Goal: Information Seeking & Learning: Learn about a topic

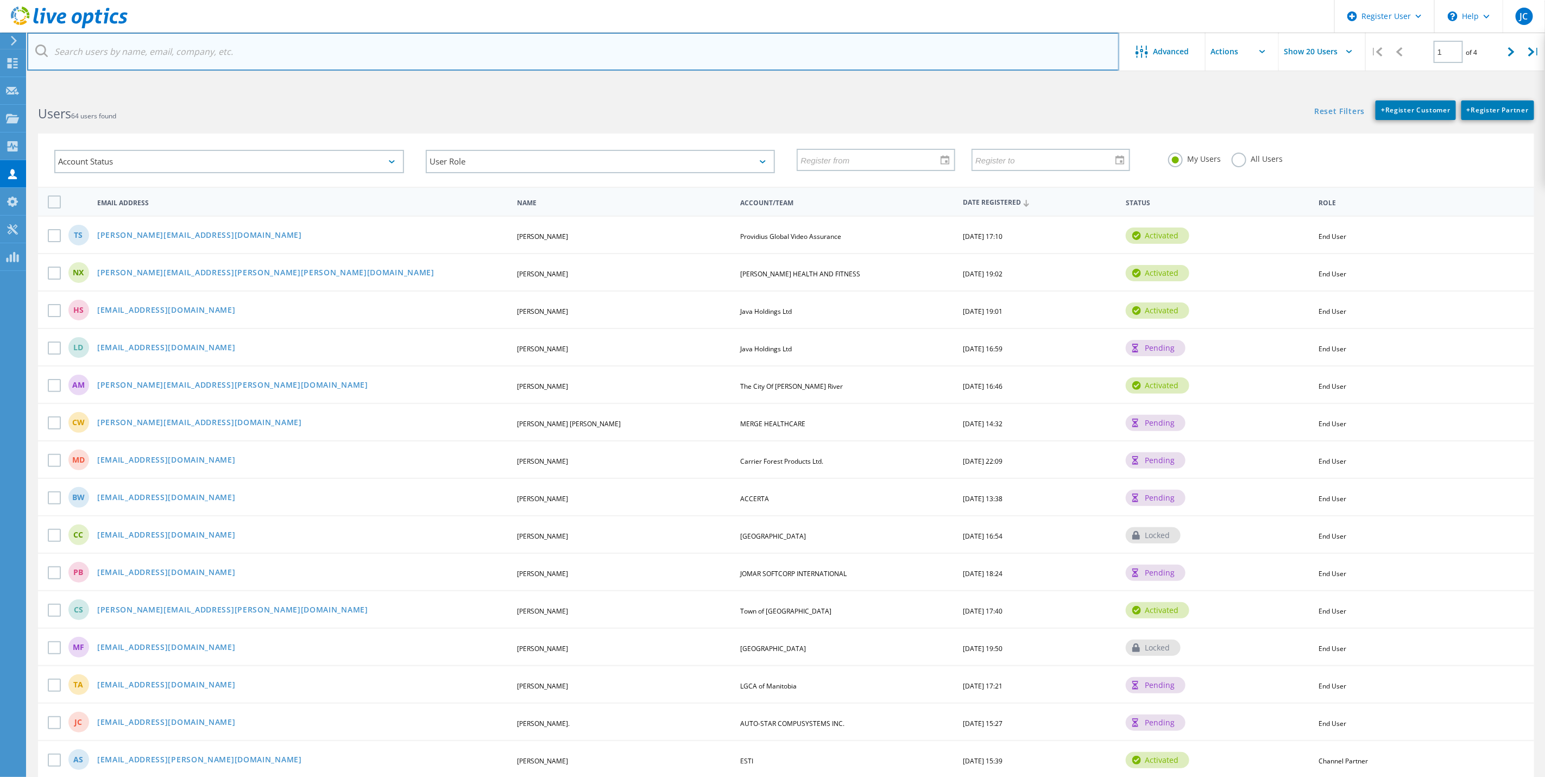
click at [217, 41] on input "text" at bounding box center [573, 52] width 1092 height 38
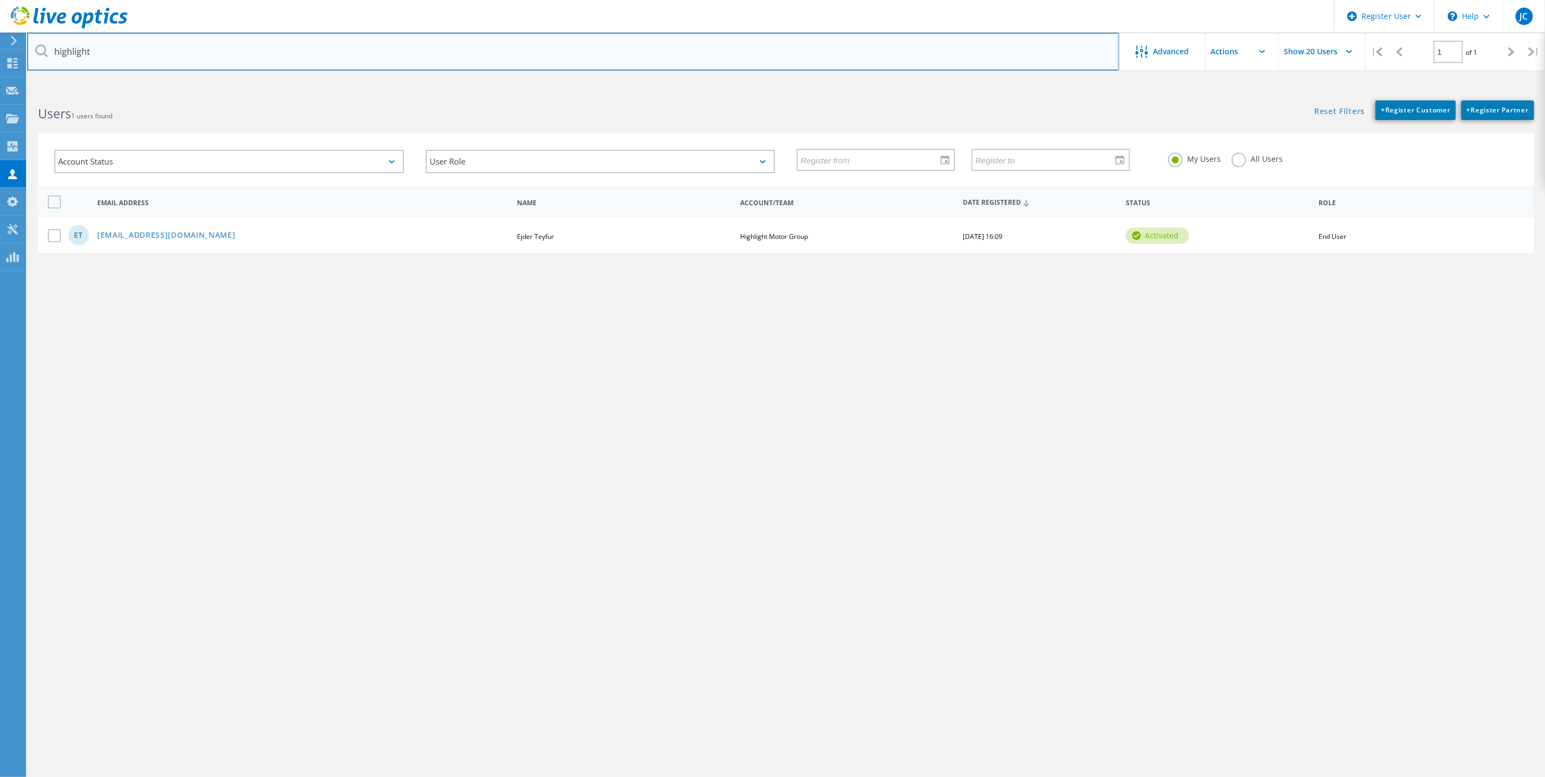
type input "highlight"
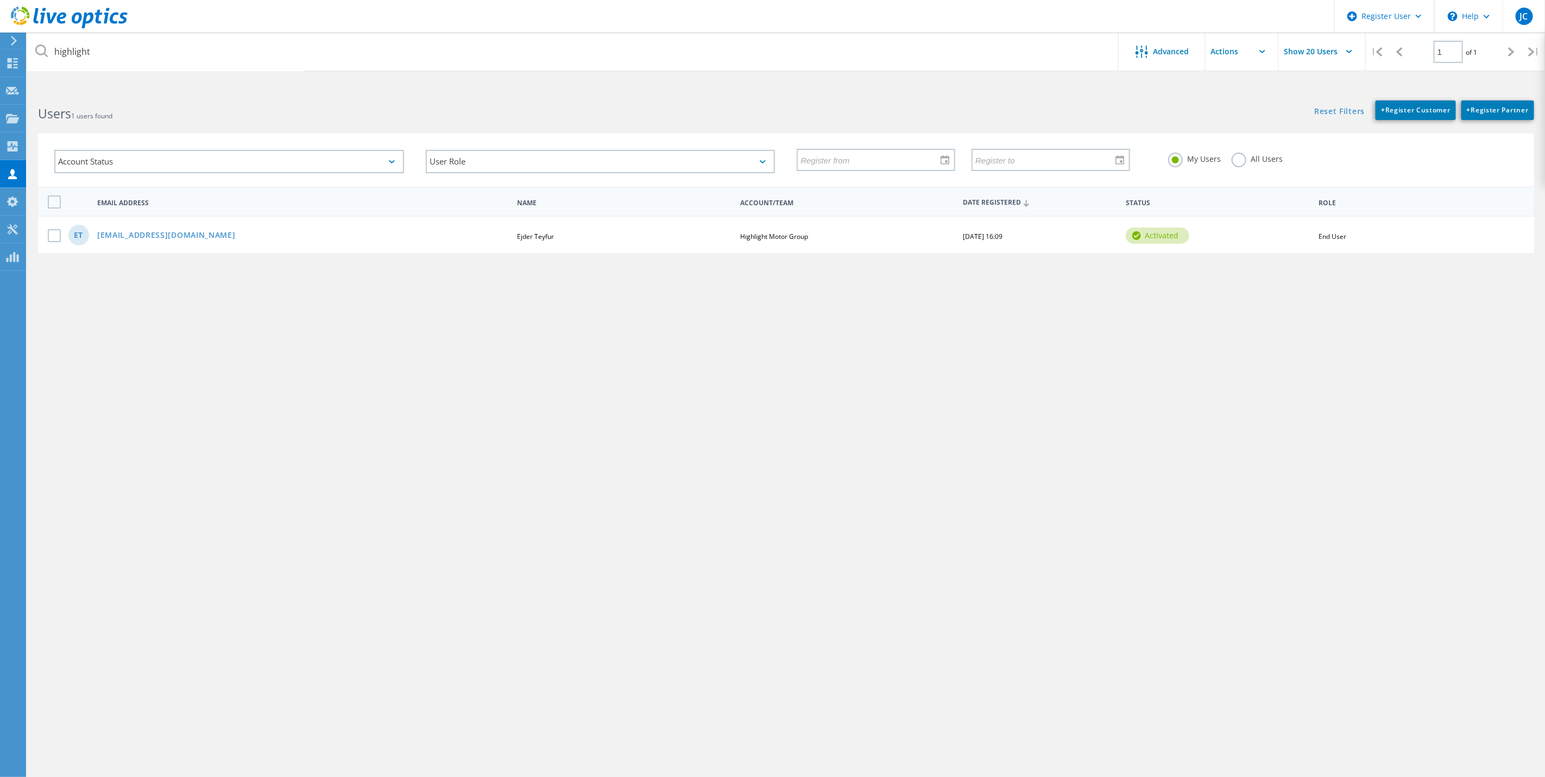
click at [194, 240] on div "ET ejdert@highlightmotor.com Ejder Teyfur Highlight Motor Group 08/17/2022, 16:…" at bounding box center [786, 234] width 1497 height 37
click at [192, 231] on link "[EMAIL_ADDRESS][DOMAIN_NAME]" at bounding box center [166, 235] width 139 height 9
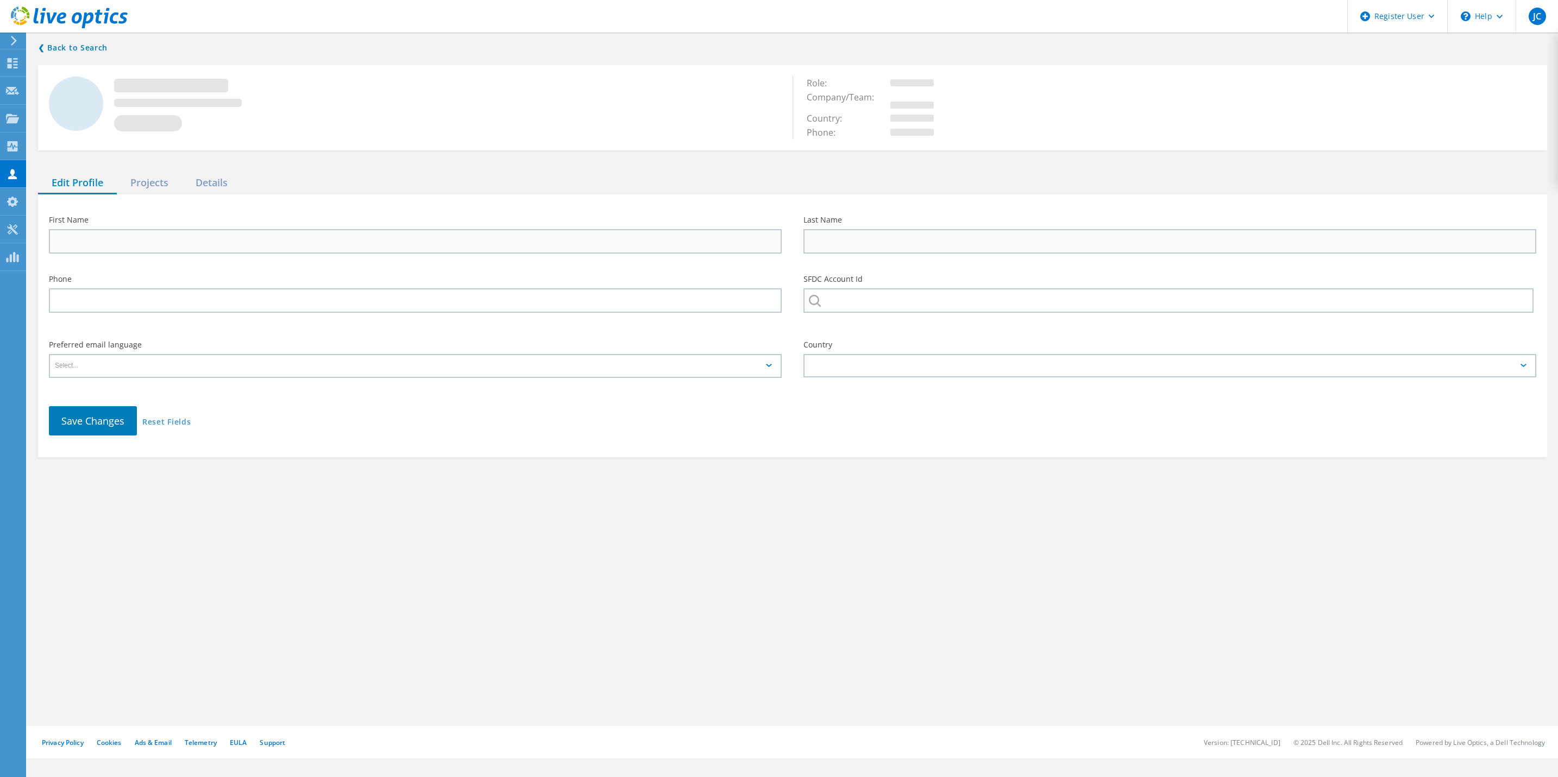
type input "Ejder"
type input "Teyfur"
type input "Highlight Motor Group"
type input "English"
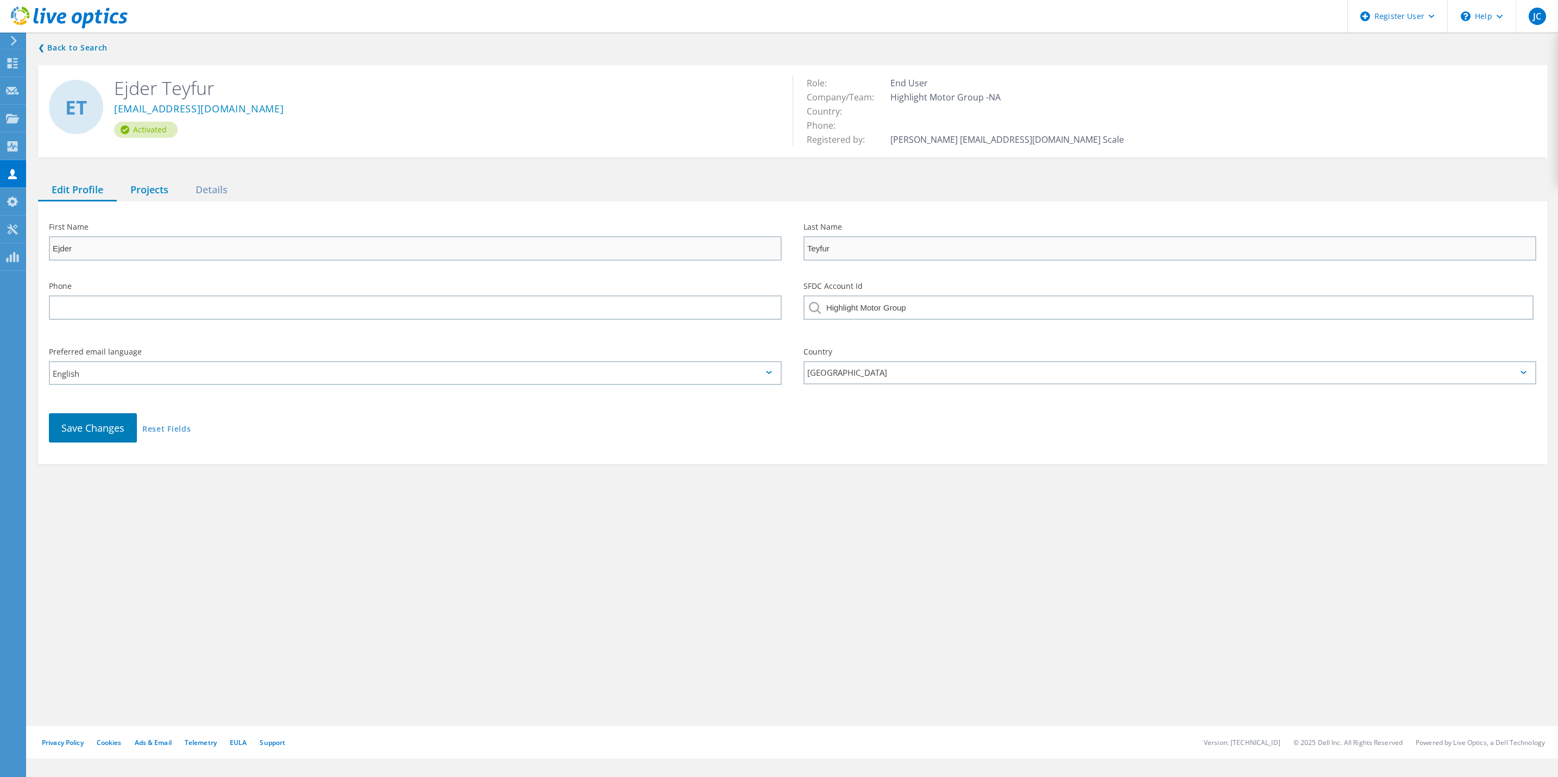
click at [137, 186] on div "Projects" at bounding box center [149, 190] width 65 height 22
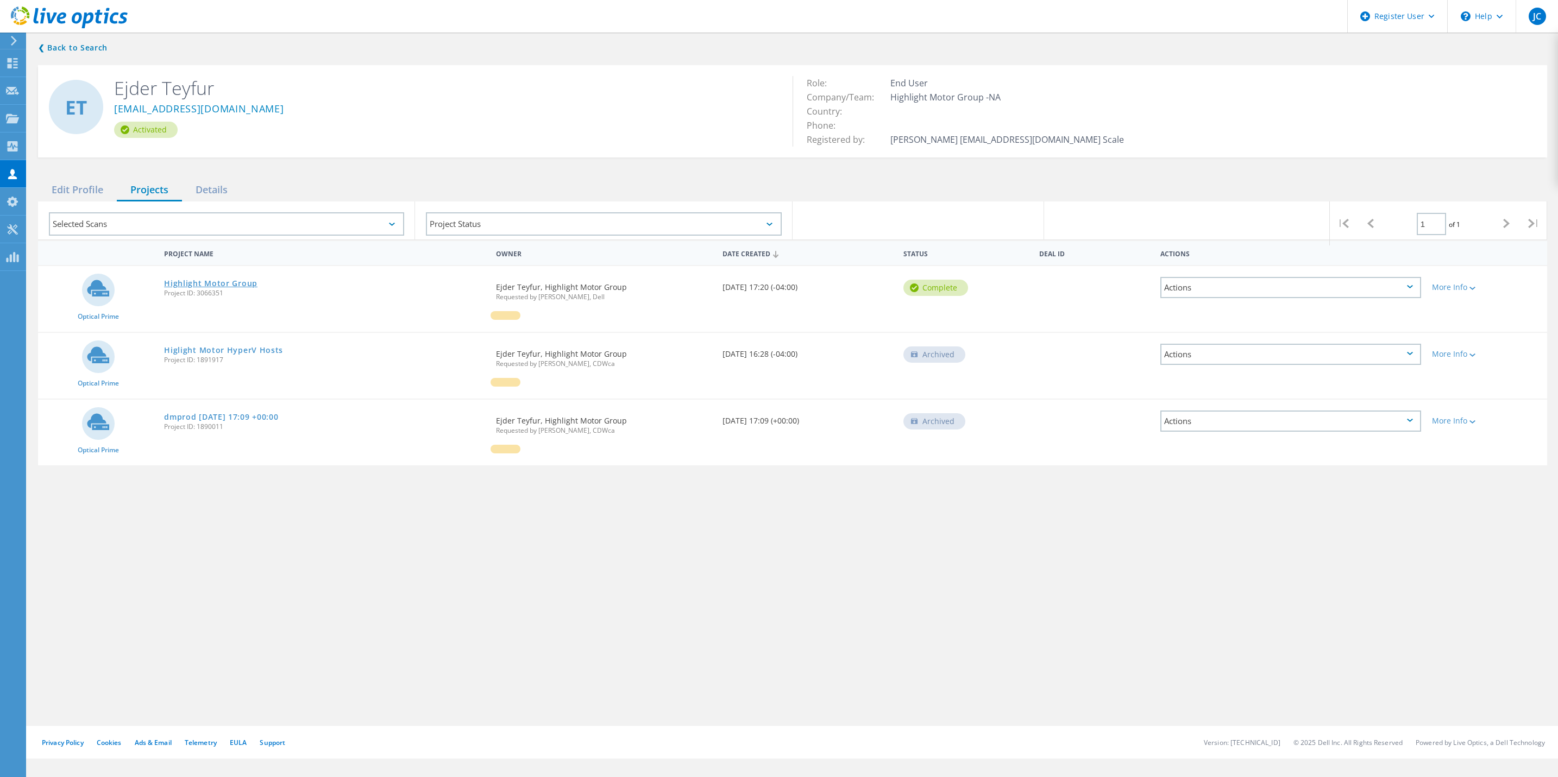
click at [235, 282] on link "Highlight Motor Group" at bounding box center [210, 284] width 93 height 8
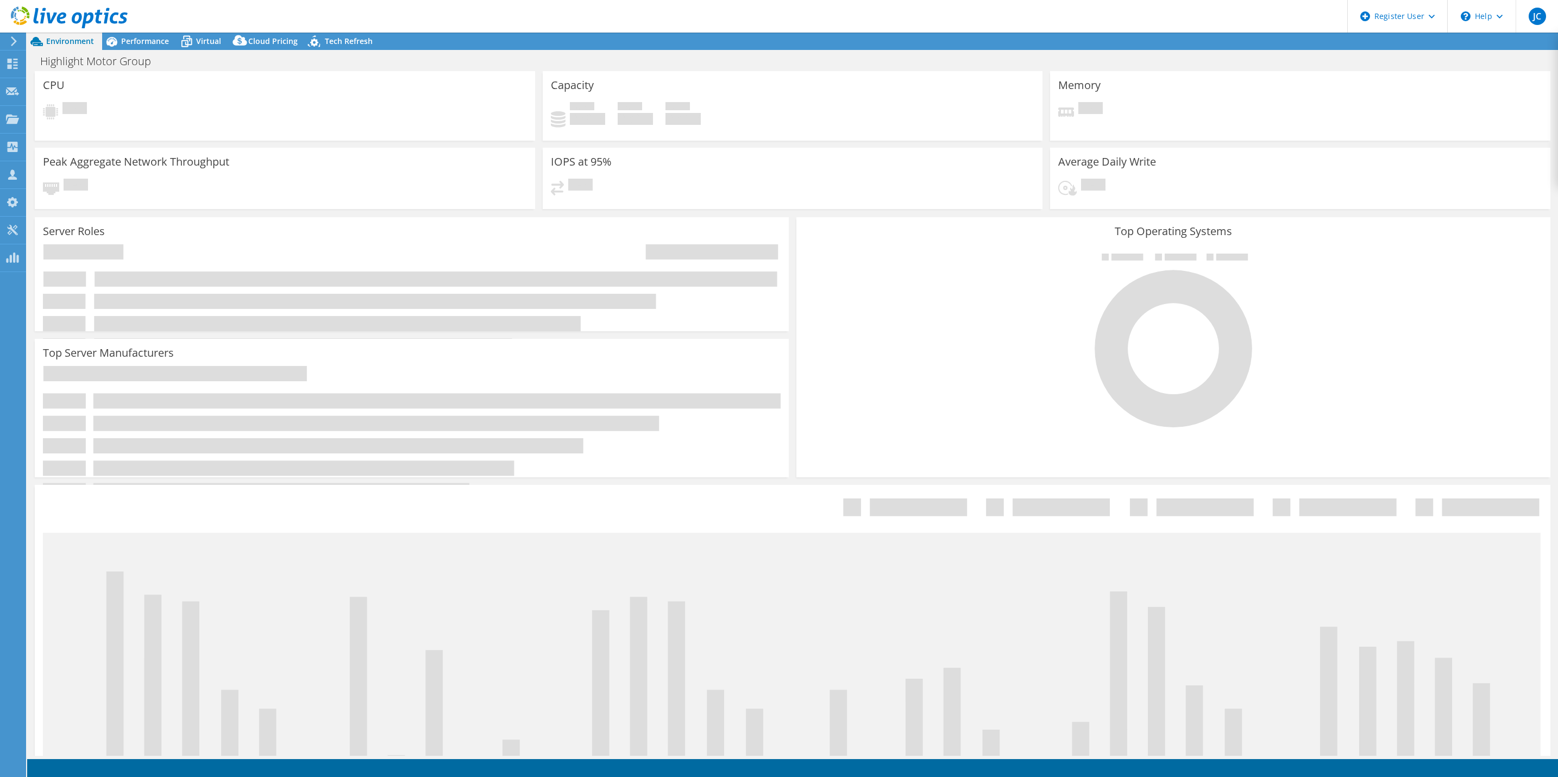
select select "[GEOGRAPHIC_DATA]"
select select "CAD"
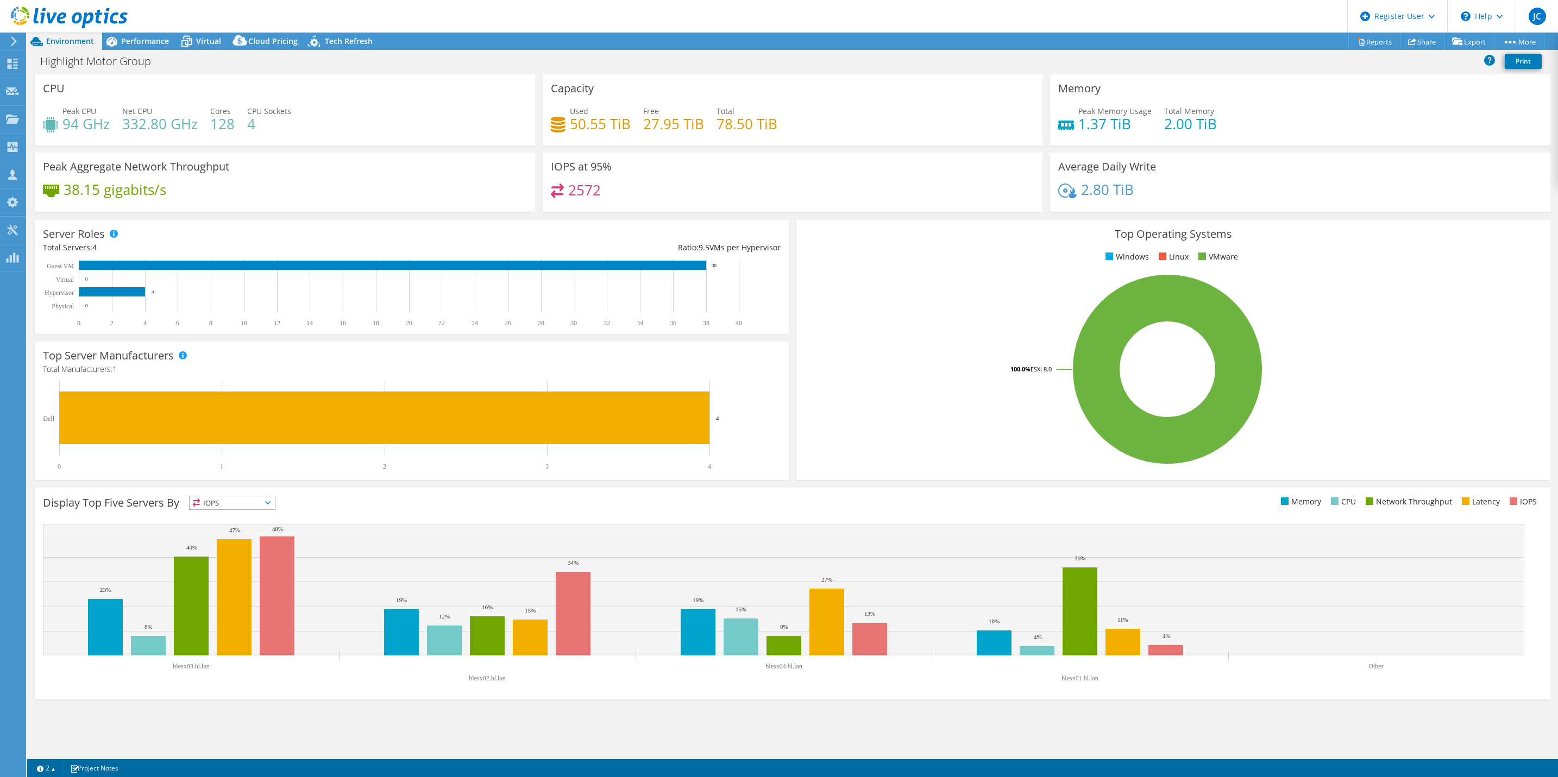
click at [691, 118] on h4 "27.95 TiB" at bounding box center [673, 124] width 61 height 12
drag, startPoint x: 61, startPoint y: 115, endPoint x: 98, endPoint y: 130, distance: 40.7
click at [98, 130] on div "Peak CPU 94 GHz" at bounding box center [76, 117] width 67 height 24
click at [98, 135] on div "Peak CPU 94 GHz Net CPU 332.80 GHz Cores 128 CPU Sockets 4" at bounding box center [285, 122] width 484 height 35
drag, startPoint x: 118, startPoint y: 126, endPoint x: 196, endPoint y: 135, distance: 78.2
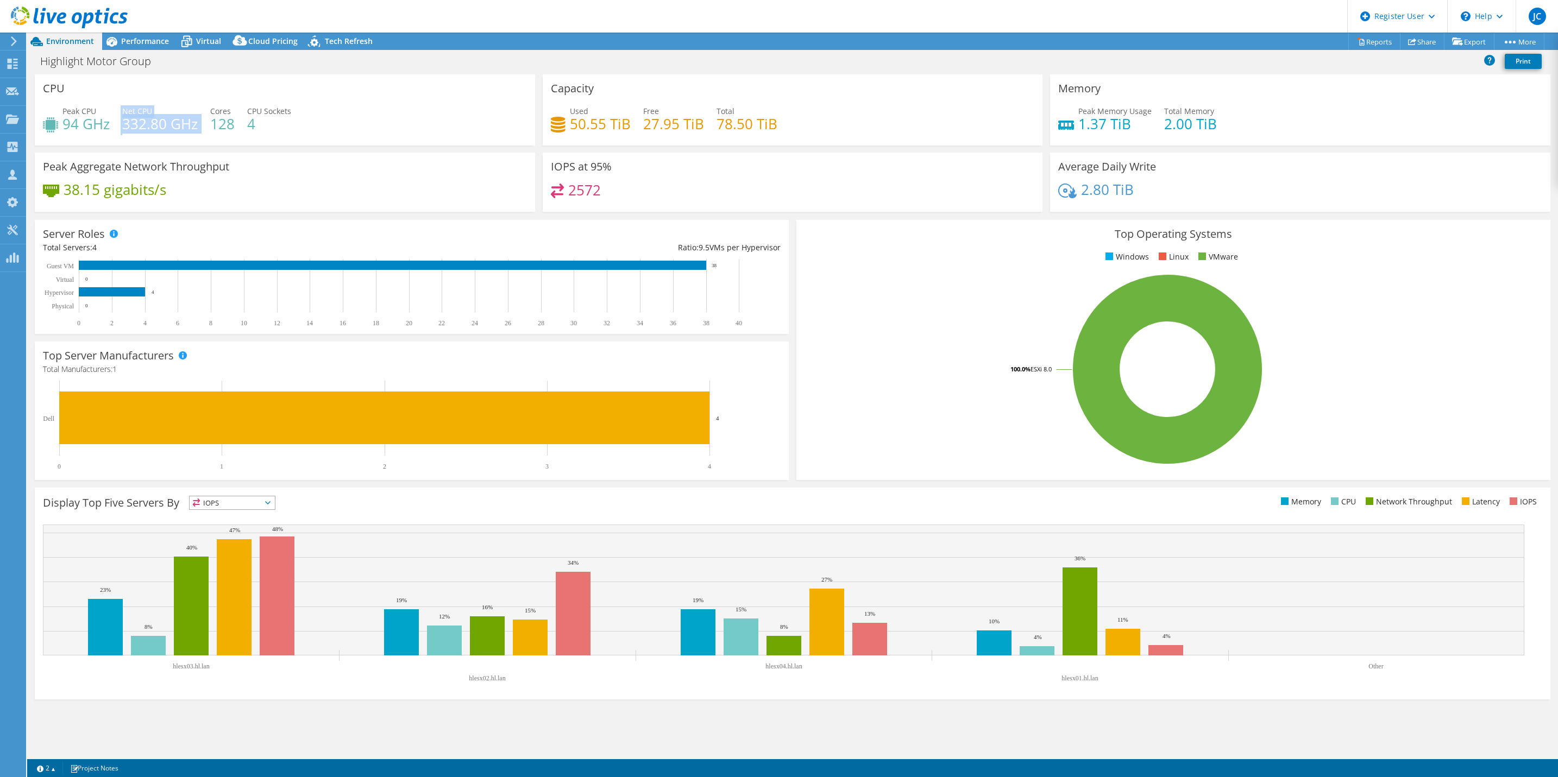
click at [196, 135] on div "Peak CPU 94 GHz Net CPU 332.80 GHz Cores 128 CPU Sockets 4" at bounding box center [285, 122] width 484 height 35
click at [193, 137] on div "Peak CPU 94 GHz Net CPU 332.80 GHz Cores 128 CPU Sockets 4" at bounding box center [285, 122] width 484 height 35
click at [164, 142] on div "CPU Peak CPU 94 GHz Net CPU 332.80 GHz Cores 128 CPU Sockets 4" at bounding box center [285, 109] width 500 height 71
drag, startPoint x: 68, startPoint y: 194, endPoint x: 162, endPoint y: 194, distance: 93.4
click at [162, 194] on h4 "38.15 gigabits/s" at bounding box center [115, 190] width 103 height 12
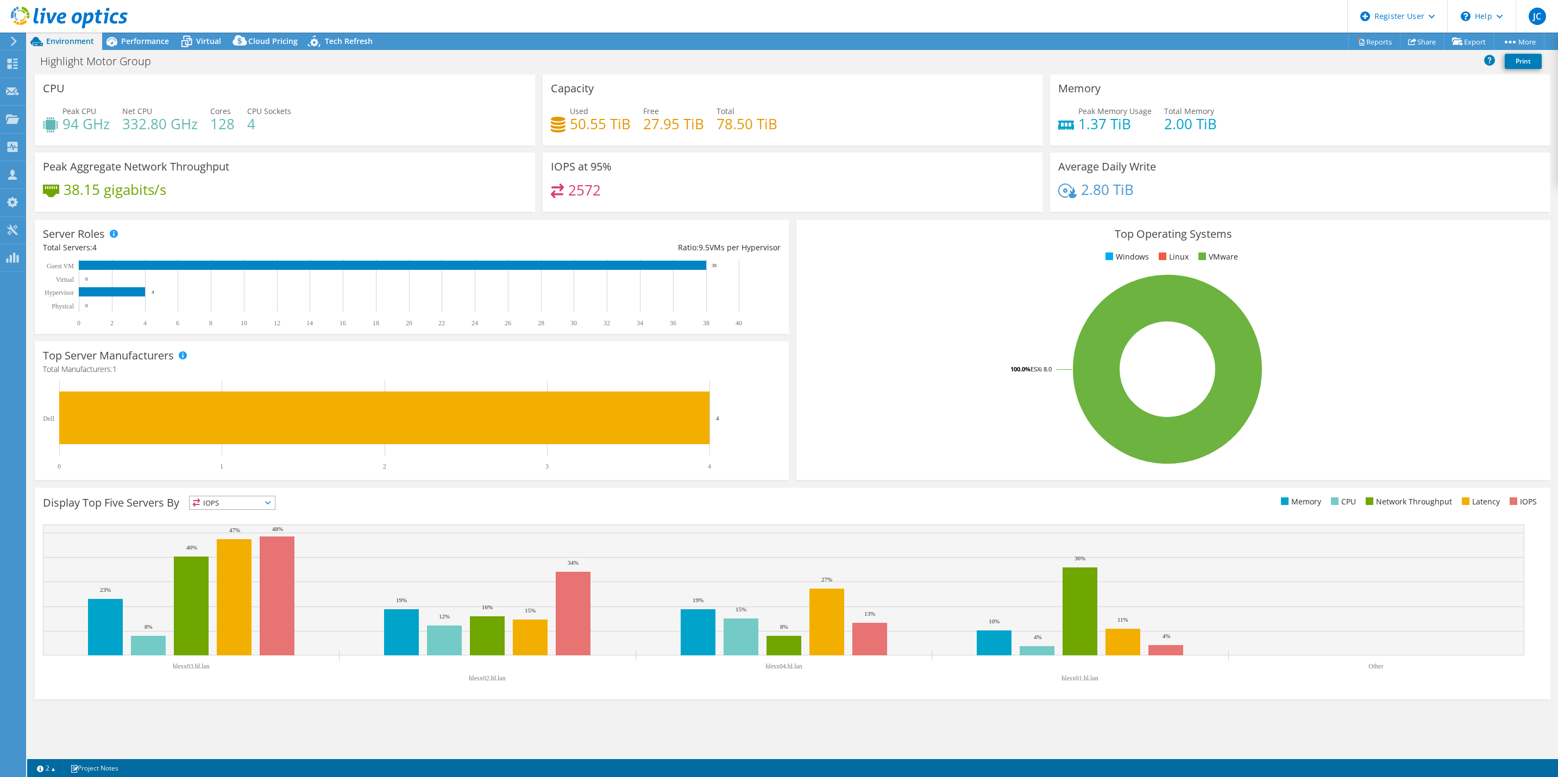
click at [164, 194] on h4 "38.15 gigabits/s" at bounding box center [115, 190] width 103 height 12
drag, startPoint x: 551, startPoint y: 92, endPoint x: 781, endPoint y: 137, distance: 234.2
click at [781, 137] on div "Capacity Used 50.55 TiB Free 27.95 TiB Total 78.50 TiB" at bounding box center [793, 109] width 500 height 71
drag, startPoint x: 781, startPoint y: 137, endPoint x: 774, endPoint y: 162, distance: 26.0
click at [774, 162] on div "IOPS at 95% 2572" at bounding box center [793, 182] width 500 height 59
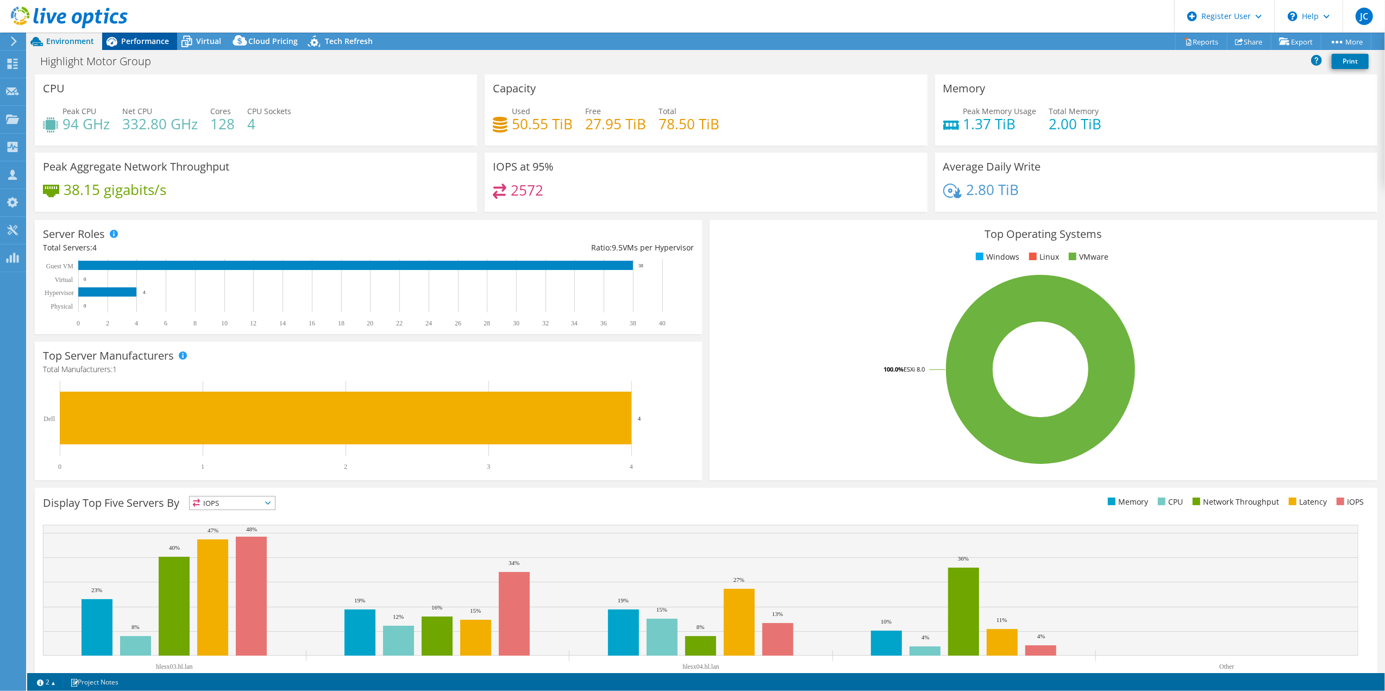
click at [129, 39] on span "Performance" at bounding box center [145, 41] width 48 height 10
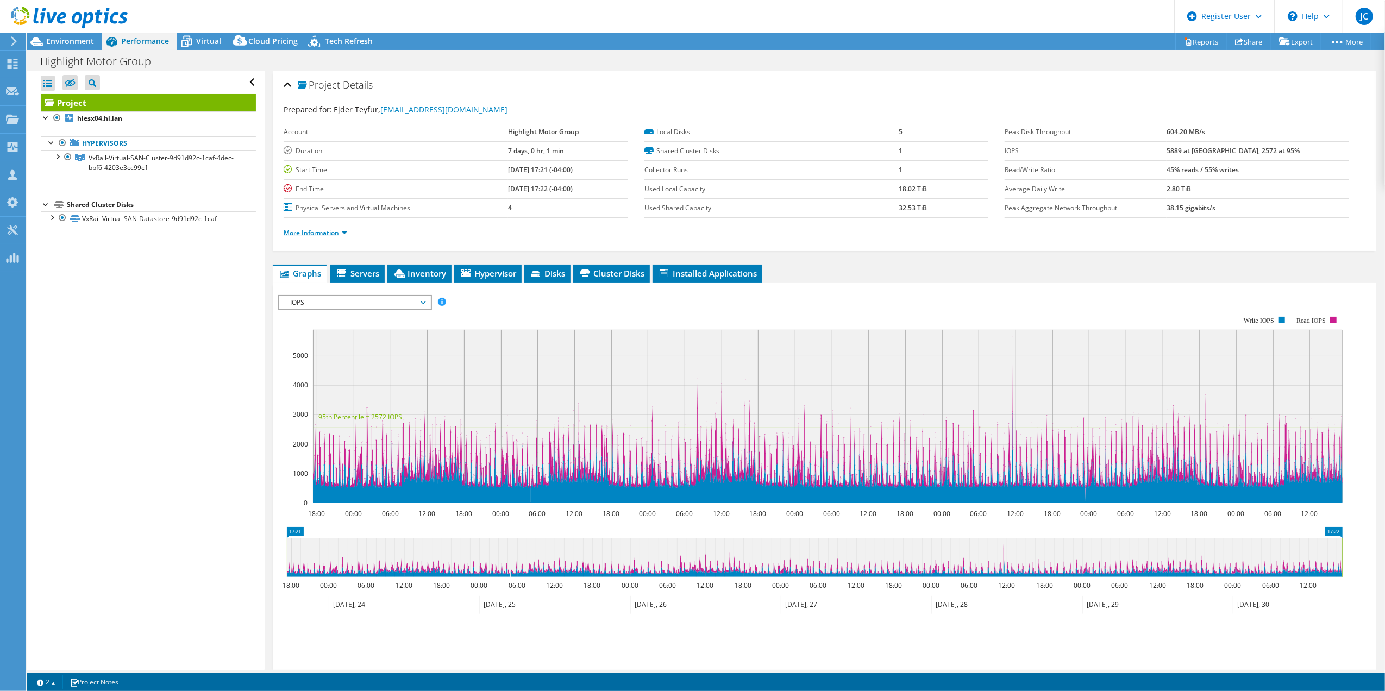
click at [344, 235] on link "More Information" at bounding box center [316, 232] width 64 height 9
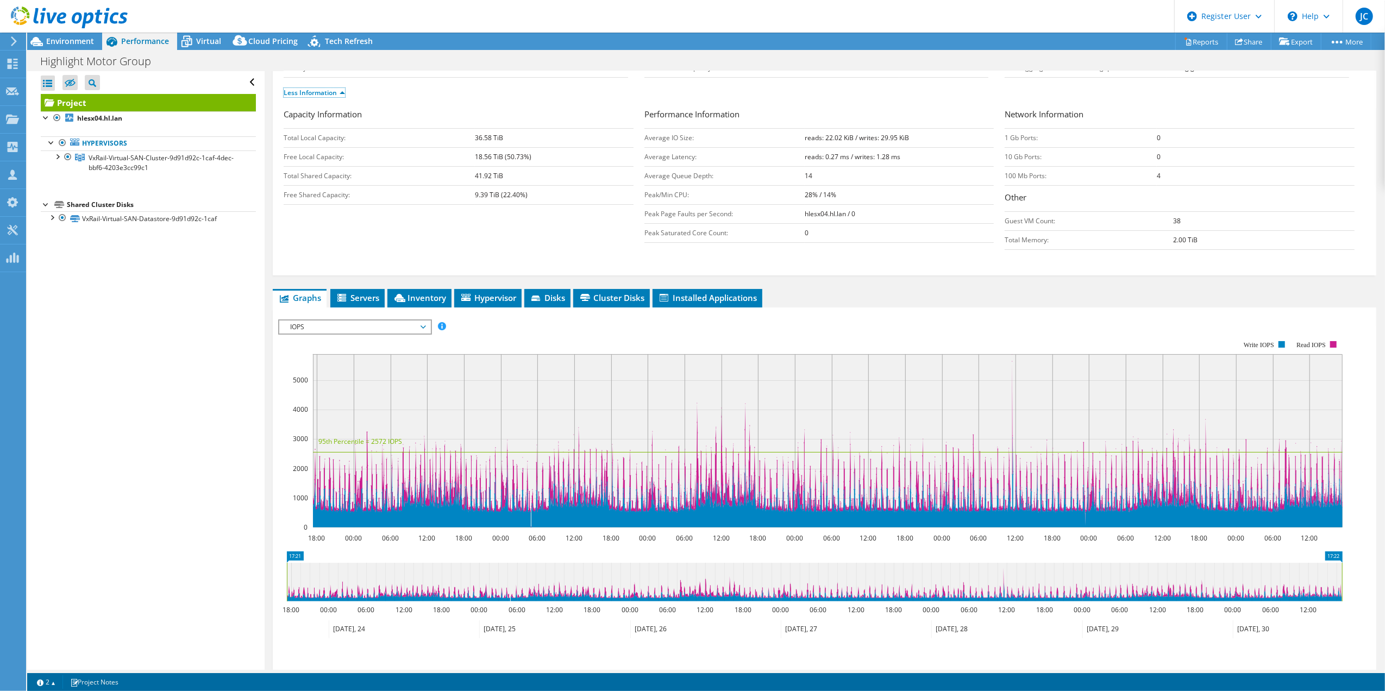
scroll to position [144, 0]
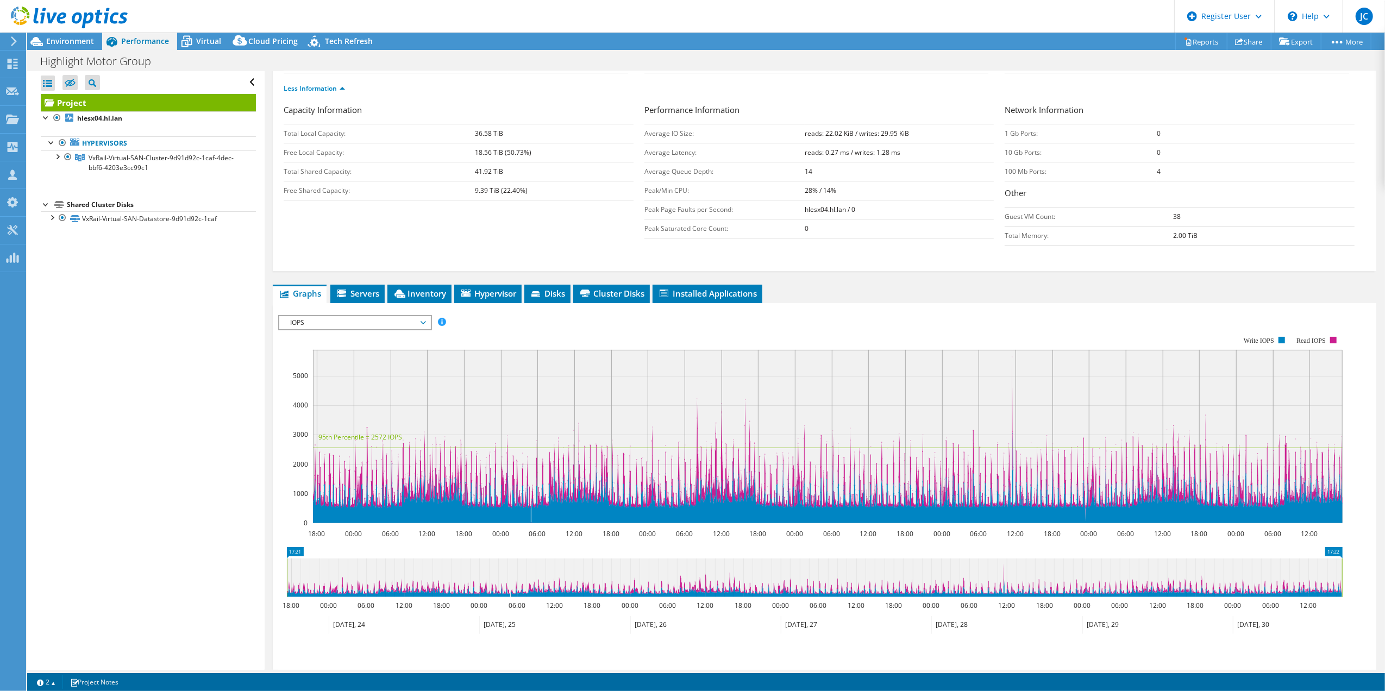
click at [372, 328] on span "IOPS" at bounding box center [355, 322] width 140 height 13
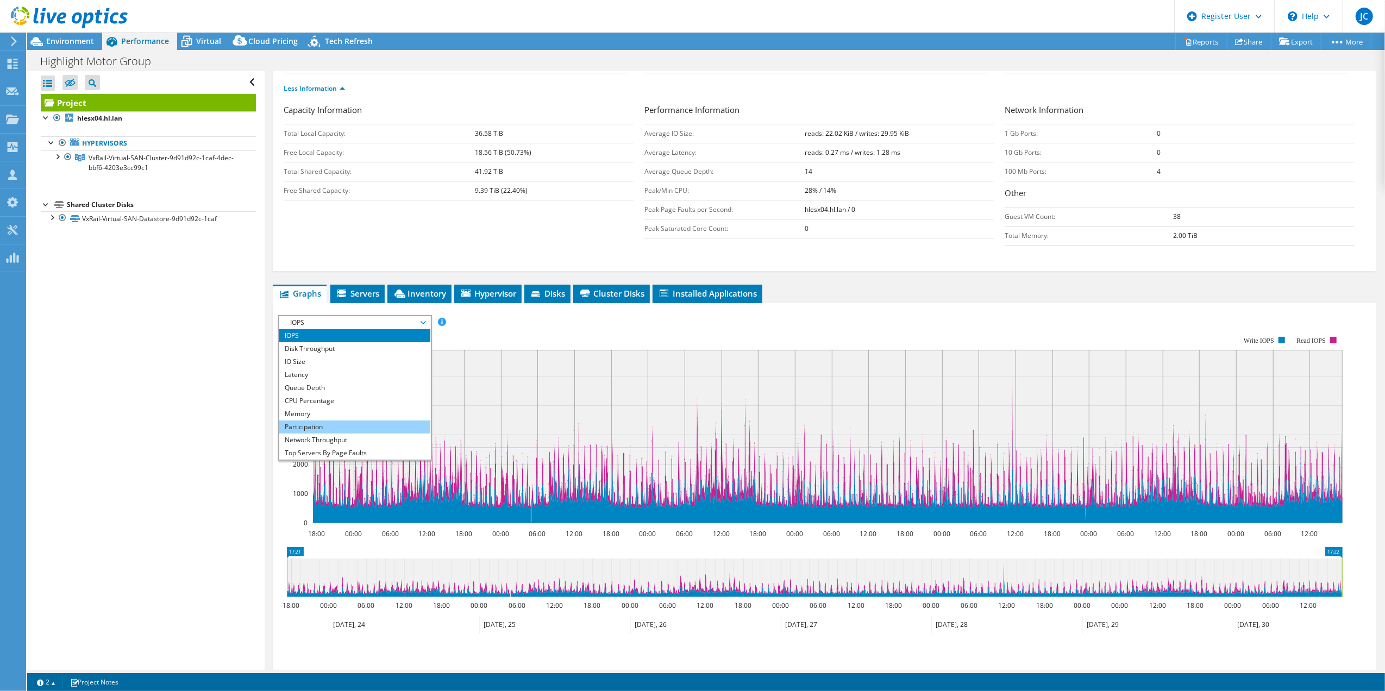
scroll to position [39, 0]
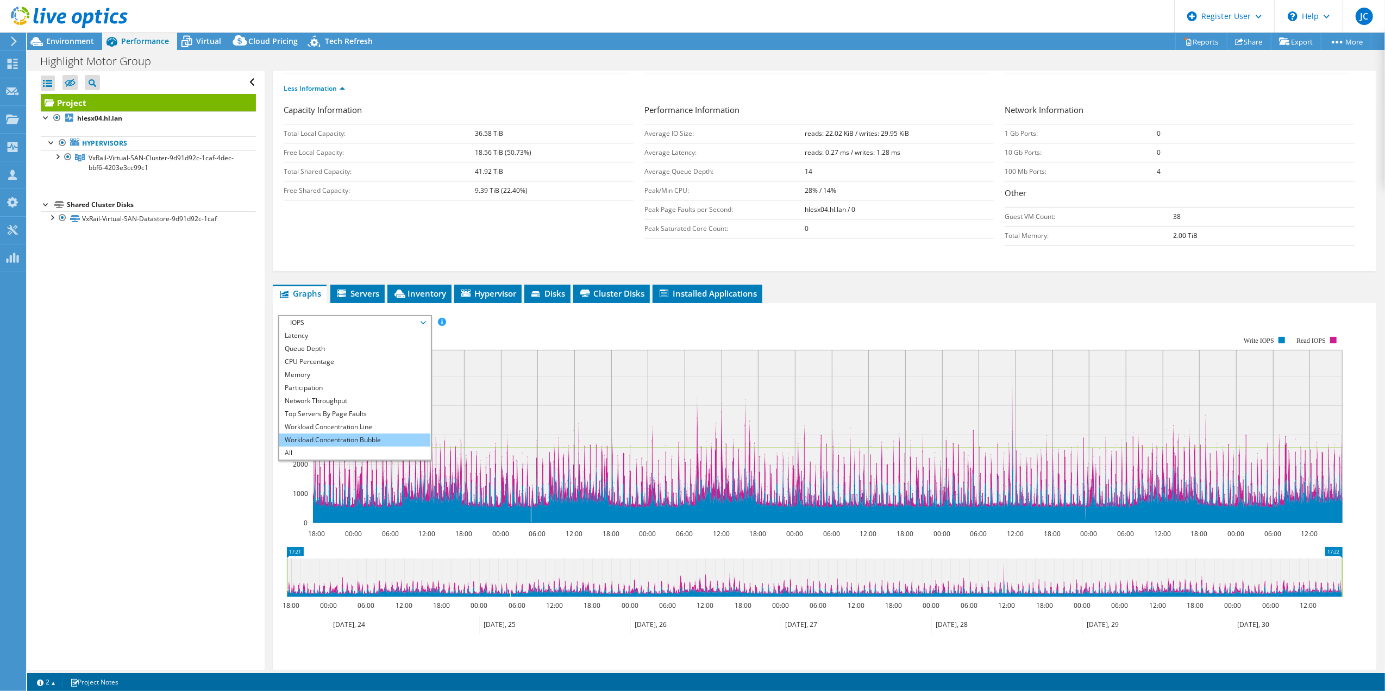
click at [373, 437] on li "Workload Concentration Bubble" at bounding box center [354, 439] width 150 height 13
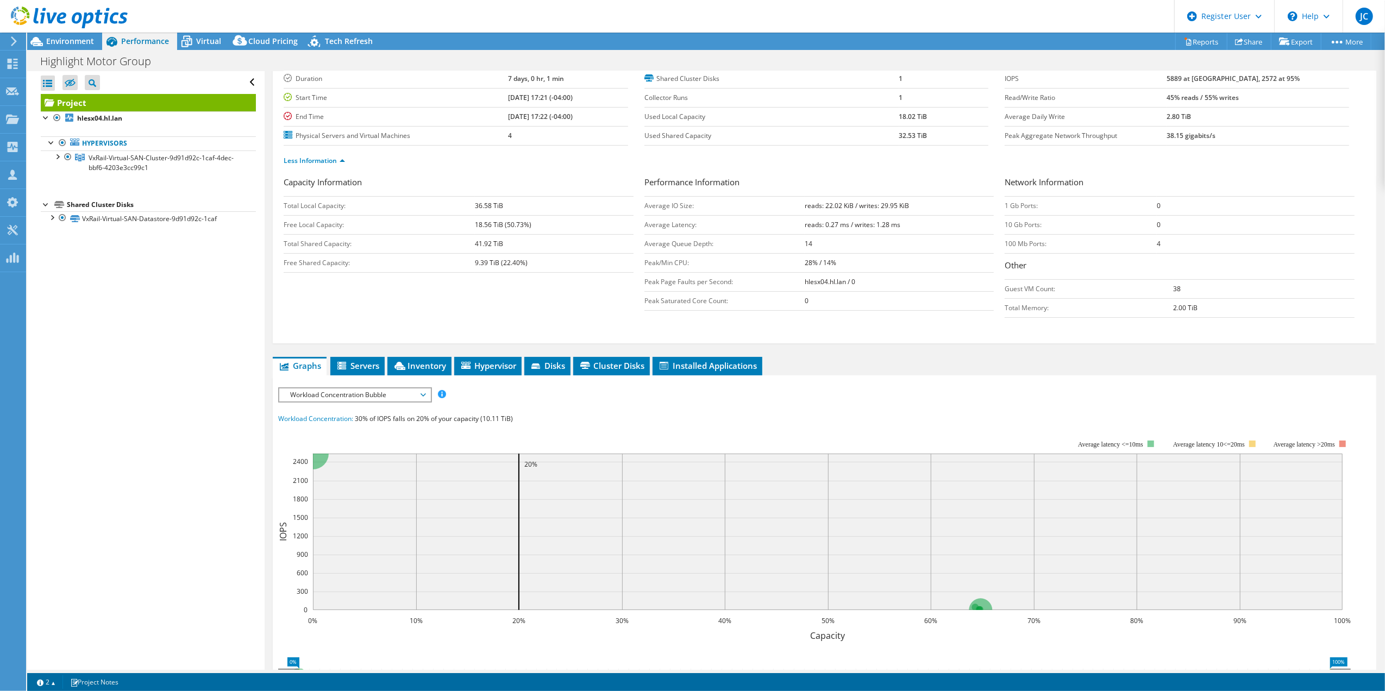
scroll to position [0, 0]
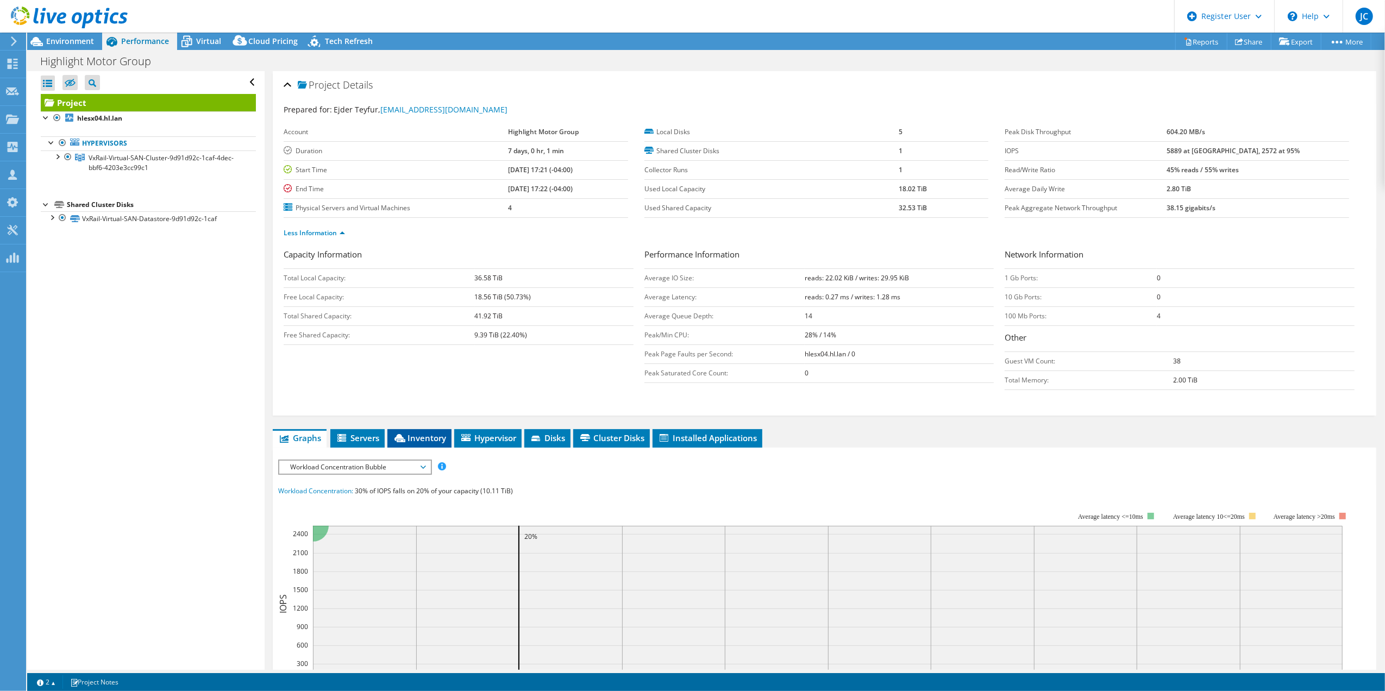
click at [415, 442] on span "Inventory" at bounding box center [419, 437] width 53 height 11
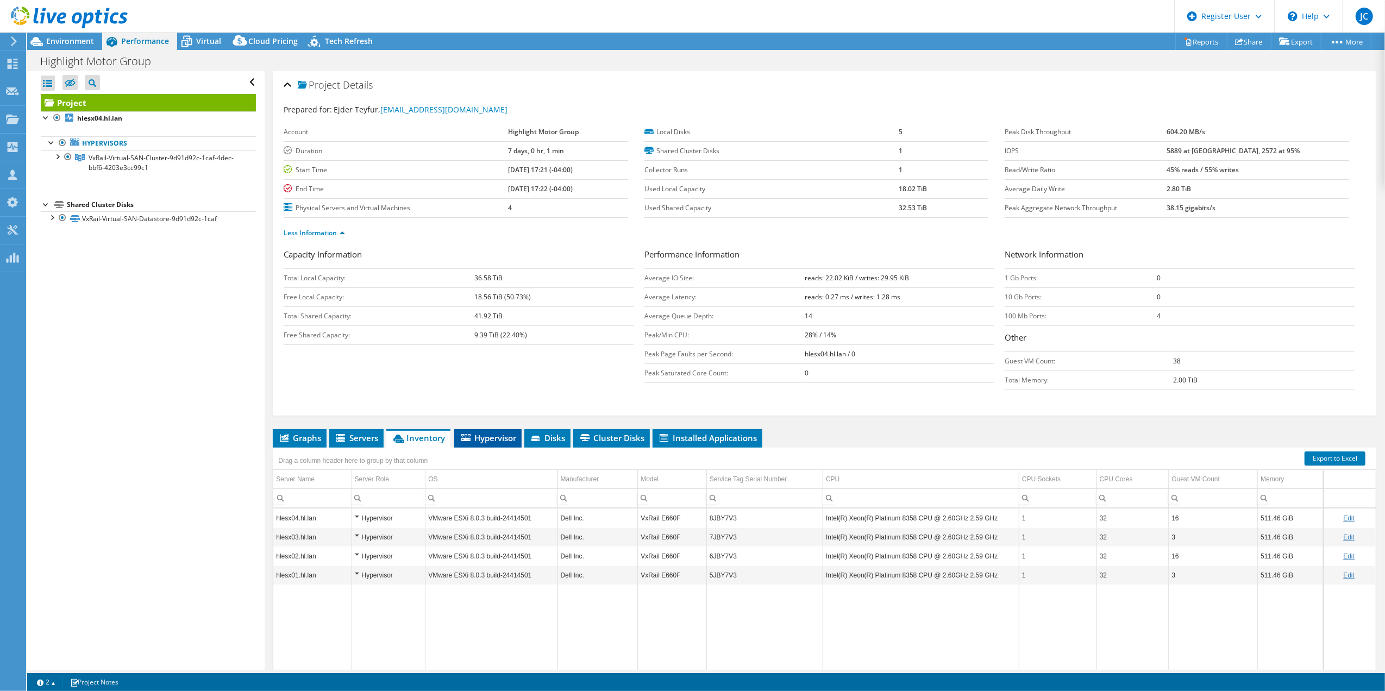
click at [471, 442] on span "Hypervisor" at bounding box center [488, 437] width 56 height 11
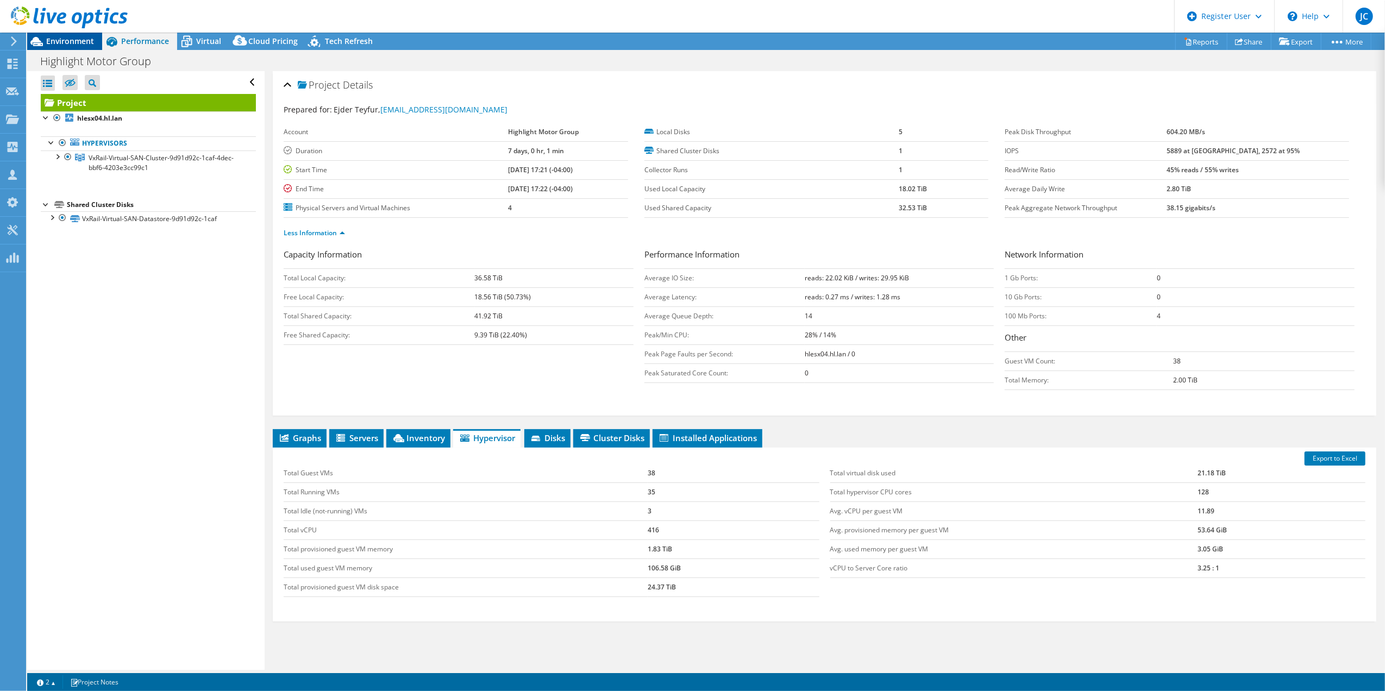
click at [73, 46] on span "Environment" at bounding box center [70, 41] width 48 height 10
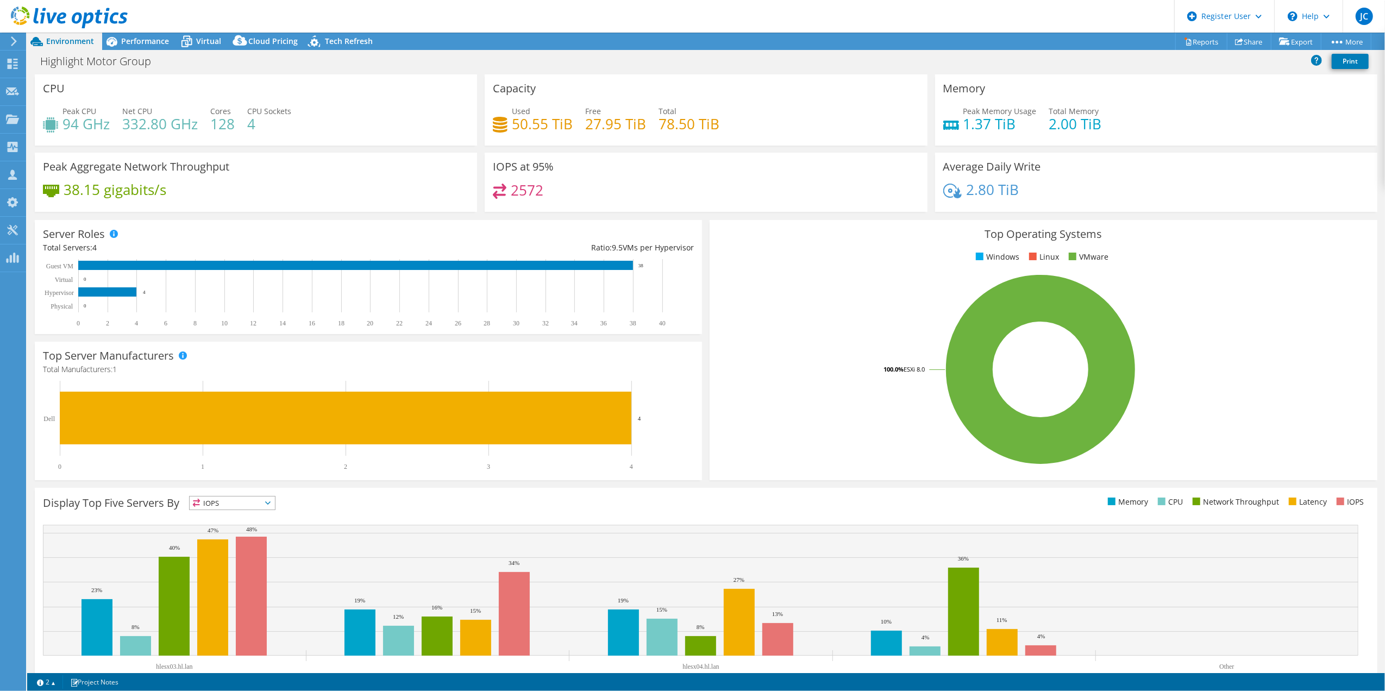
click at [552, 485] on section "CPU Peak CPU 94 GHz Net CPU 332.80 GHz Cores 128 CPU Sockets 4 Capacity Used 50…" at bounding box center [705, 390] width 1357 height 633
